Goal: Information Seeking & Learning: Learn about a topic

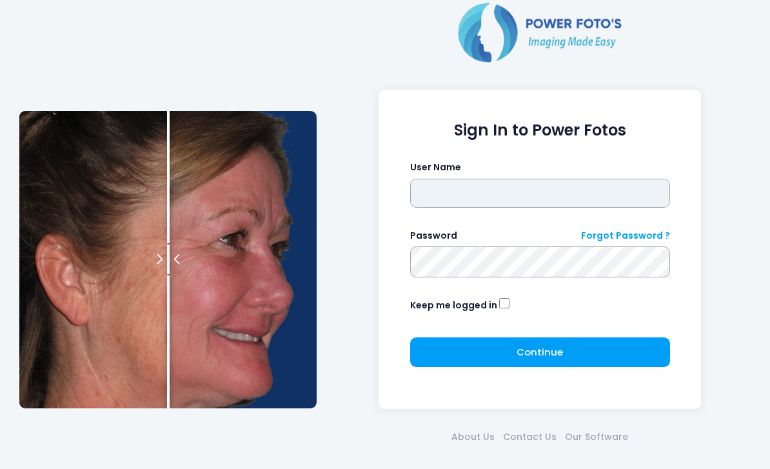
type input "*******"
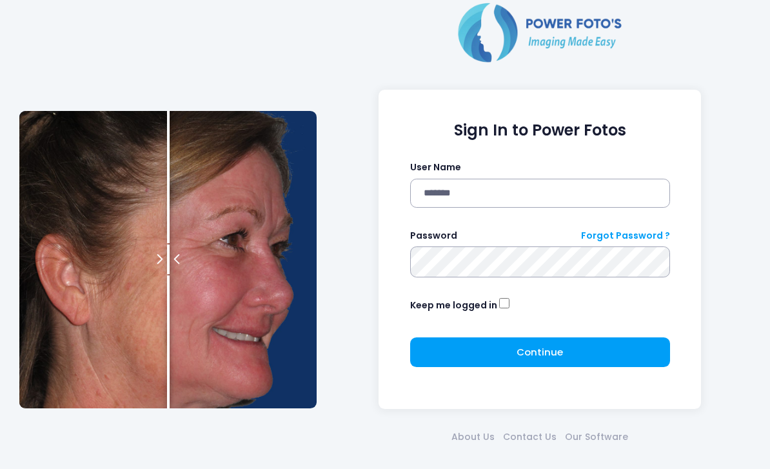
click button "submit" at bounding box center [0, 0] width 0 height 0
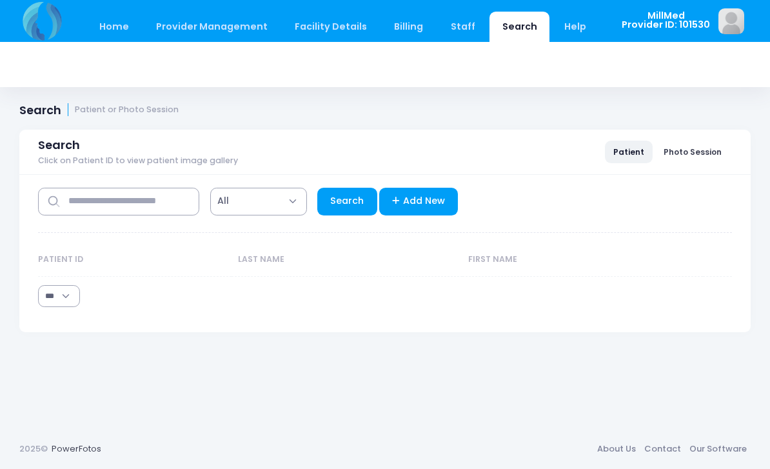
select select "***"
click at [159, 204] on input "text" at bounding box center [118, 202] width 161 height 28
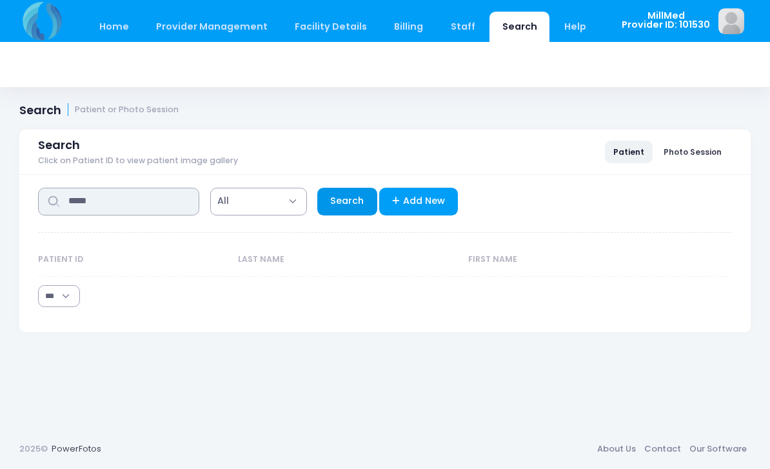
type input "*****"
click at [353, 204] on link "Search" at bounding box center [347, 202] width 60 height 28
select select "***"
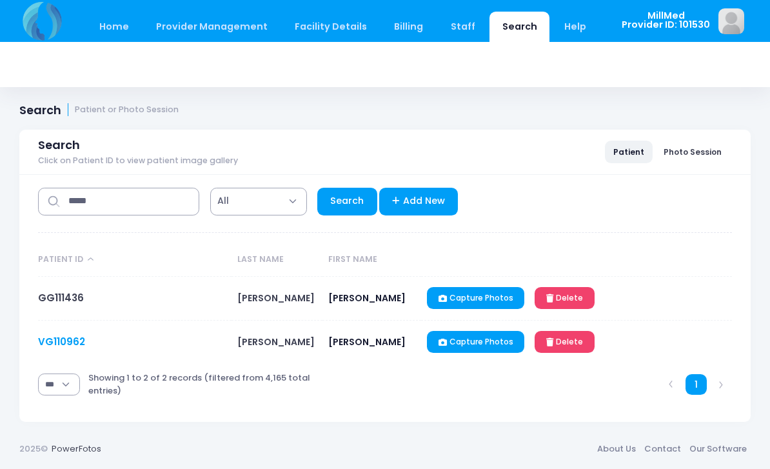
click at [64, 338] on link "VG110962" at bounding box center [61, 342] width 47 height 14
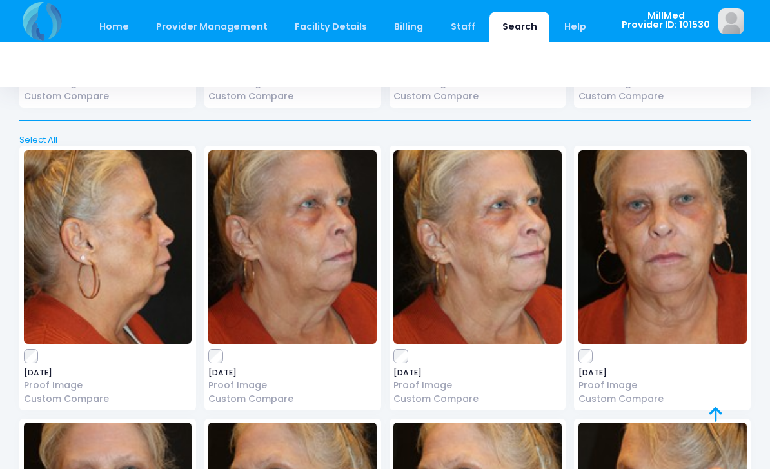
scroll to position [4624, 0]
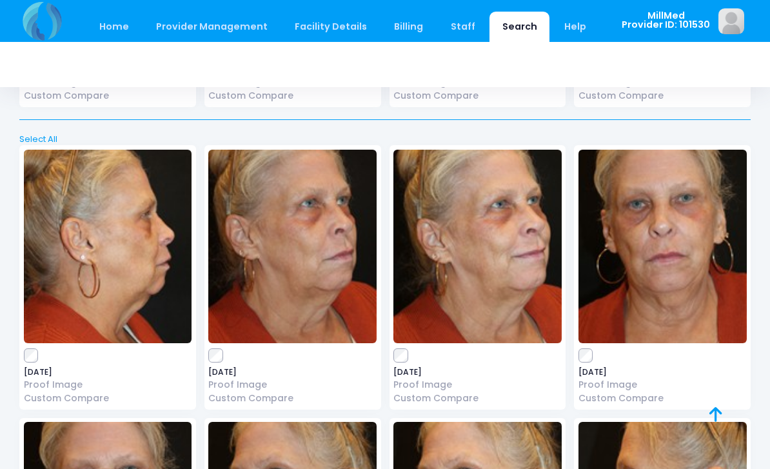
click at [654, 189] on img at bounding box center [662, 246] width 168 height 193
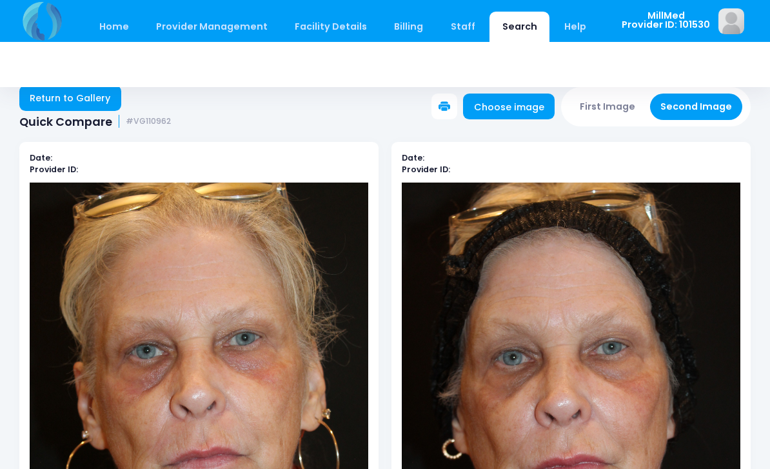
scroll to position [19, 0]
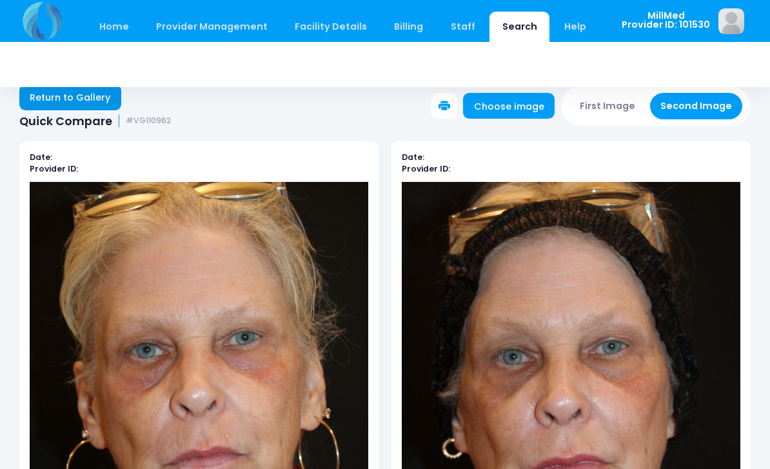
click at [52, 108] on link "Return to Gallery" at bounding box center [70, 97] width 102 height 26
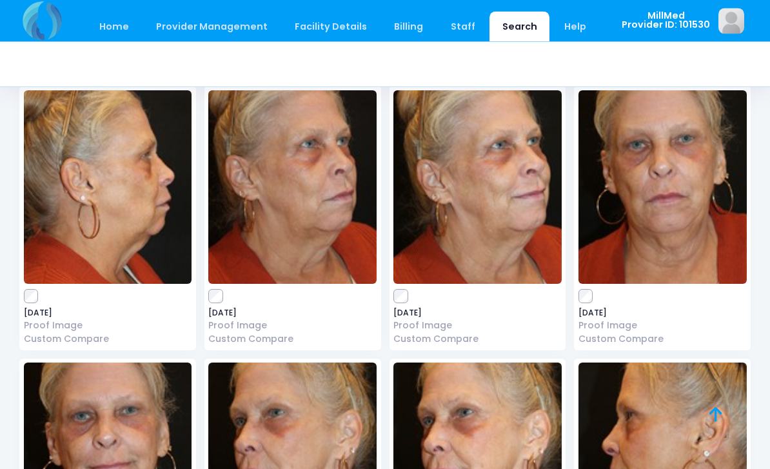
scroll to position [4680, 0]
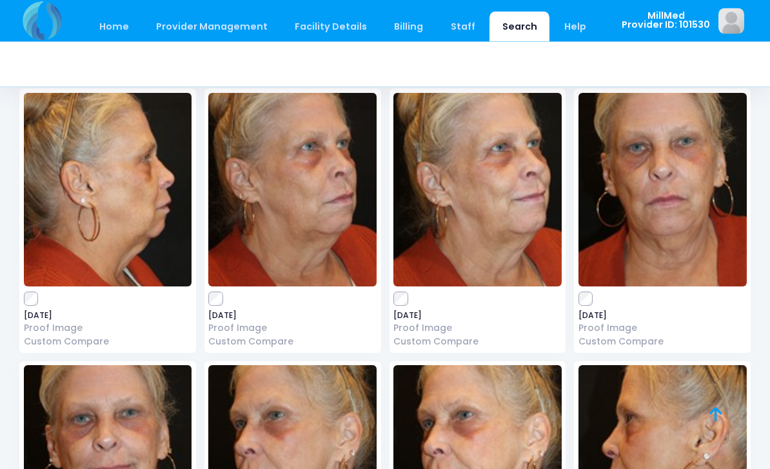
click at [98, 173] on img at bounding box center [108, 189] width 168 height 193
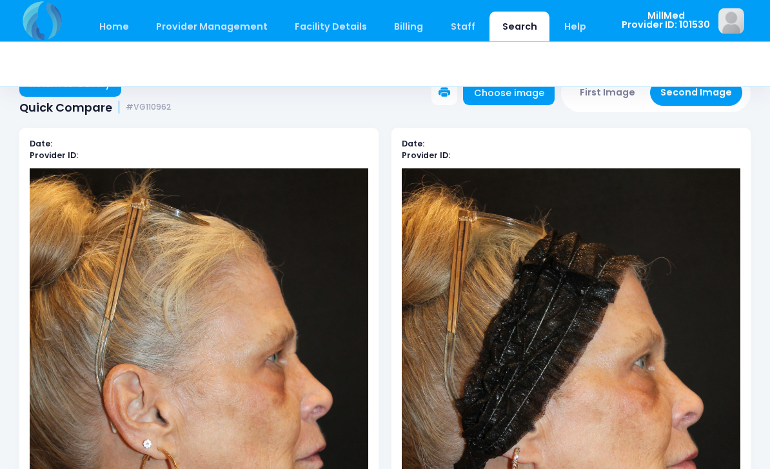
scroll to position [30, 0]
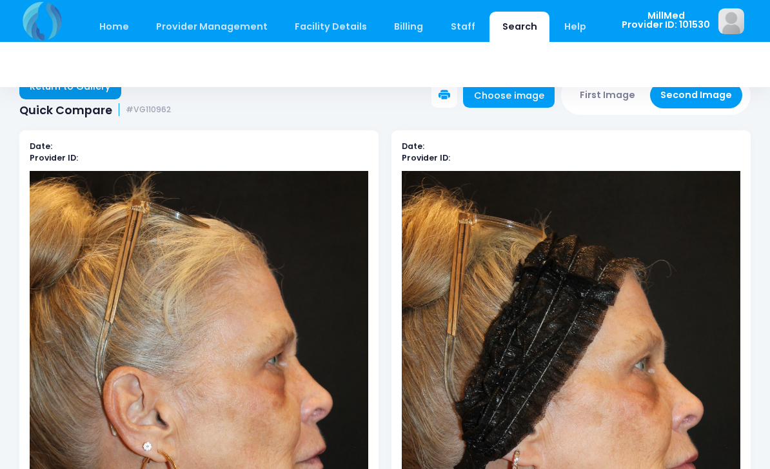
click at [56, 96] on link "Return to Gallery" at bounding box center [70, 86] width 102 height 26
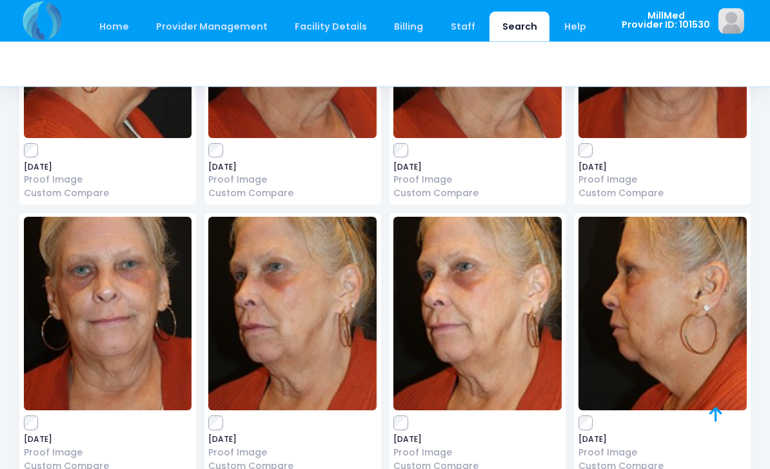
scroll to position [4831, 0]
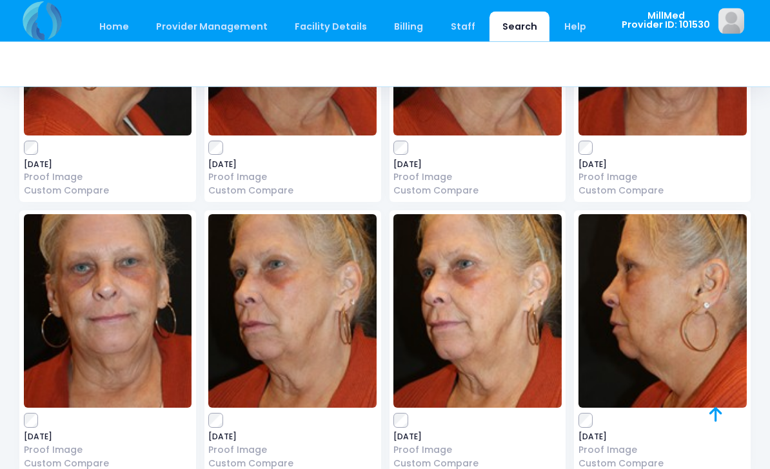
click at [627, 313] on img at bounding box center [662, 311] width 168 height 193
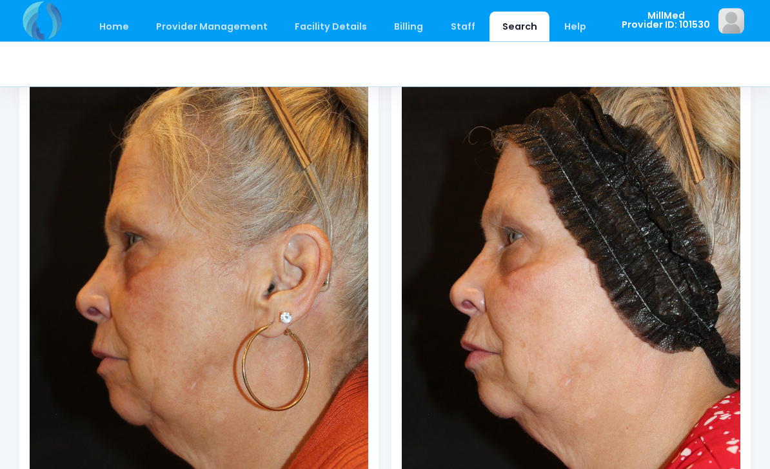
scroll to position [124, 0]
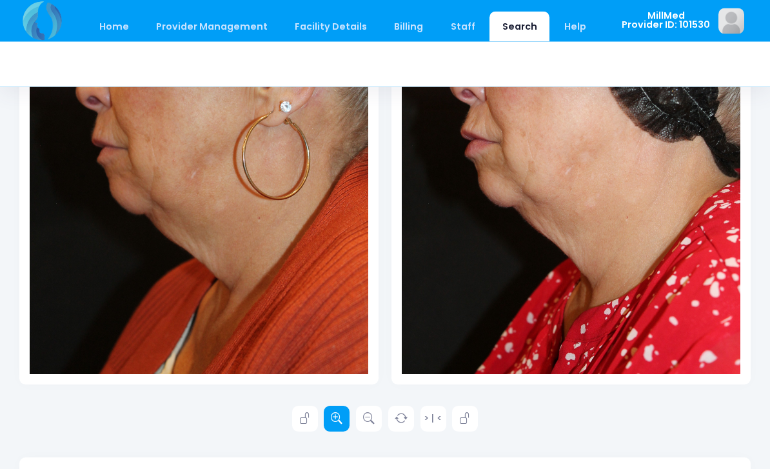
click at [335, 416] on icon at bounding box center [337, 419] width 12 height 12
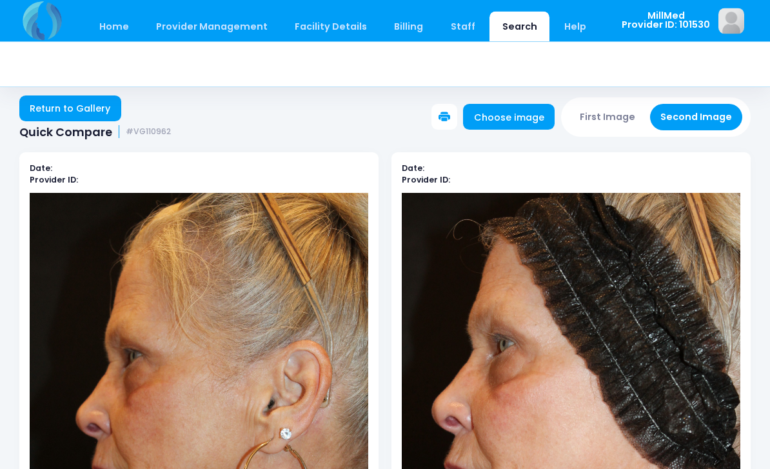
scroll to position [0, 0]
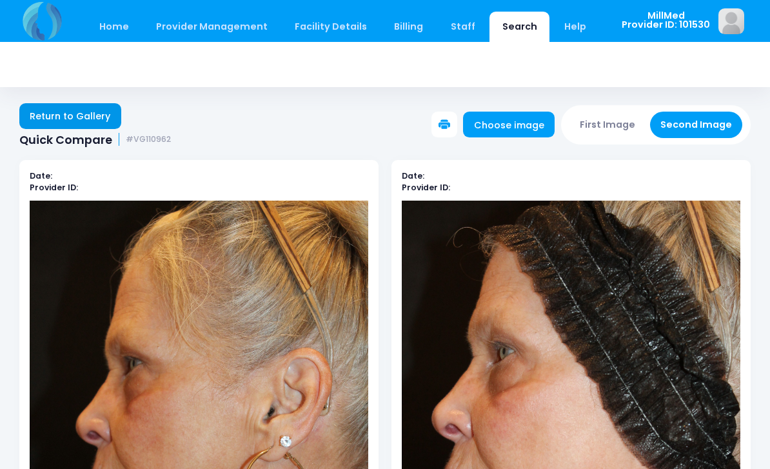
click at [37, 112] on link "Return to Gallery" at bounding box center [70, 116] width 102 height 26
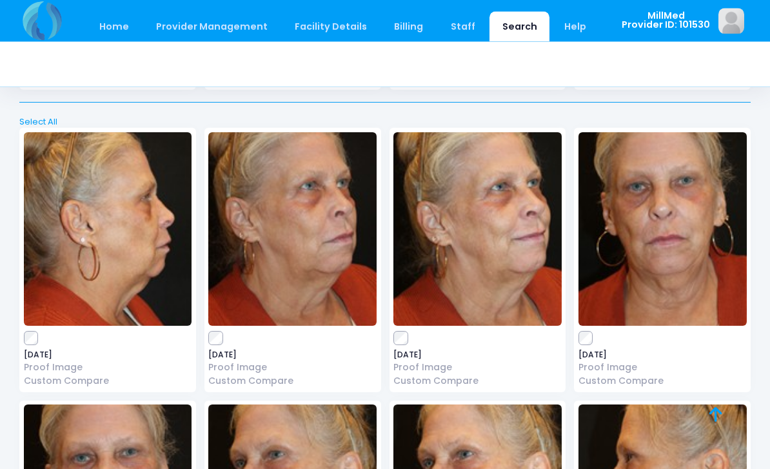
scroll to position [4641, 0]
click at [652, 253] on img at bounding box center [662, 228] width 168 height 193
